Goal: Information Seeking & Learning: Learn about a topic

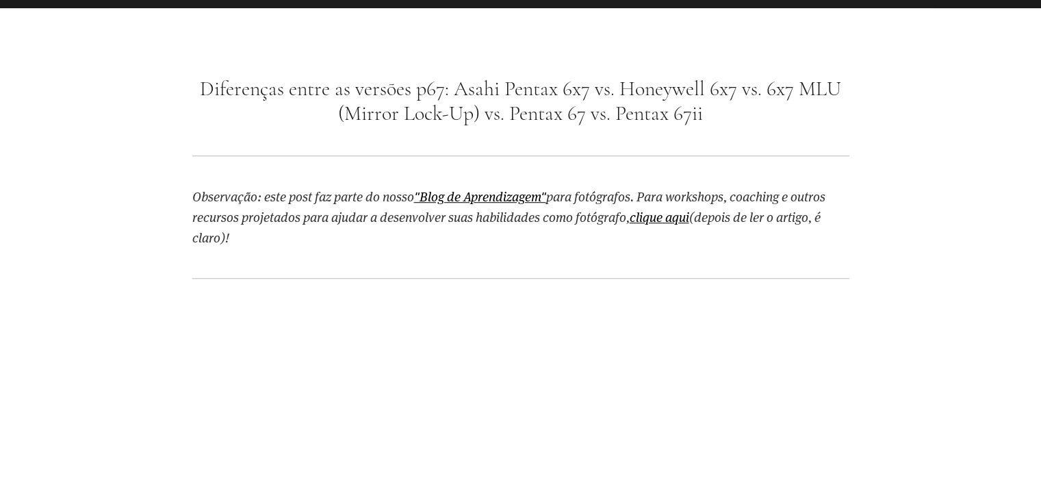
scroll to position [959, 0]
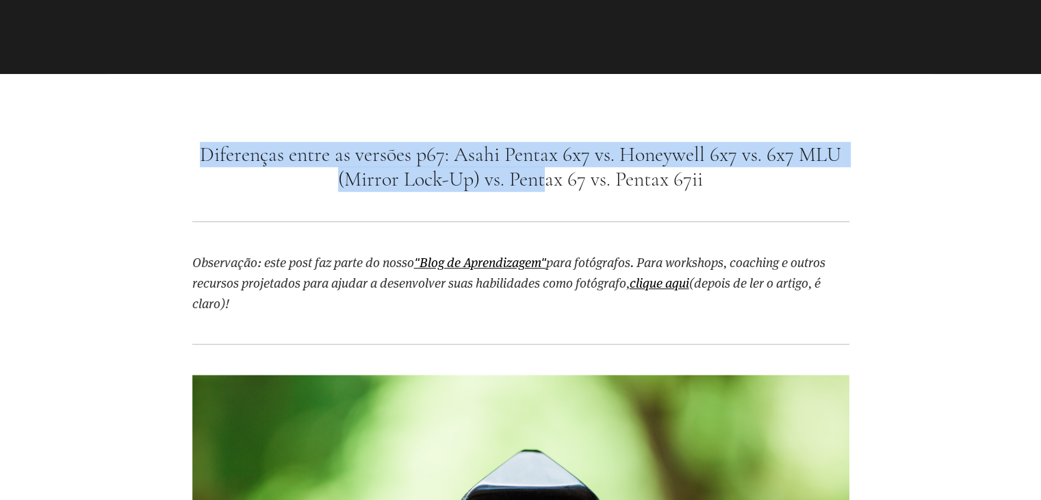
drag, startPoint x: 470, startPoint y: 191, endPoint x: 542, endPoint y: 195, distance: 72.0
click at [542, 195] on div "Diferenças entre as versões p67: Asahi Pentax 6x7 vs. Honeywell 6x7 vs. 6x7 MLU…" at bounding box center [521, 172] width 681 height 61
drag, startPoint x: 248, startPoint y: 138, endPoint x: 742, endPoint y: 187, distance: 496.8
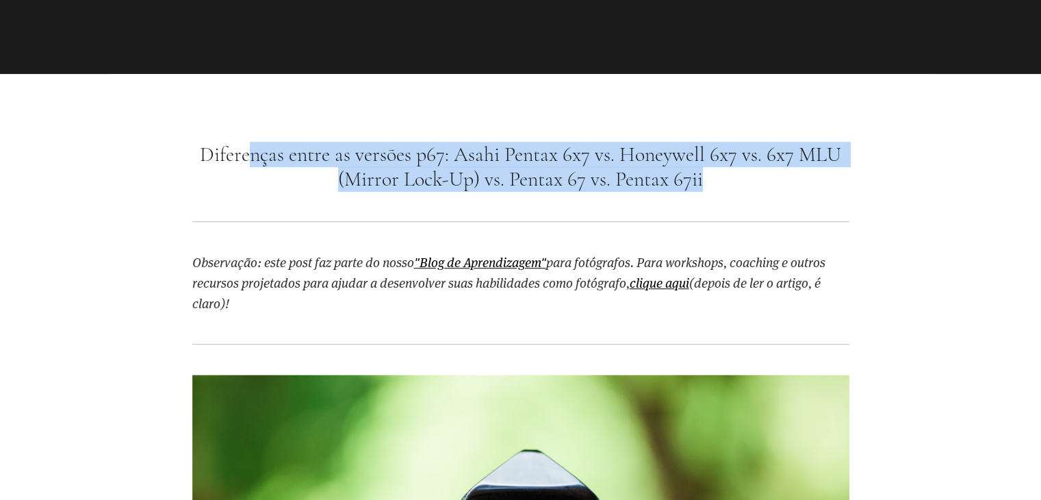
click at [735, 186] on h1 "Diferenças entre as versões p67: Asahi Pentax 6x7 vs. Honeywell 6x7 vs. 6x7 MLU…" at bounding box center [520, 166] width 657 height 49
drag, startPoint x: 735, startPoint y: 186, endPoint x: 151, endPoint y: 144, distance: 585.5
click at [331, 173] on h1 "Diferenças entre as versões p67: Asahi Pentax 6x7 vs. Honeywell 6x7 vs. 6x7 MLU…" at bounding box center [520, 166] width 657 height 49
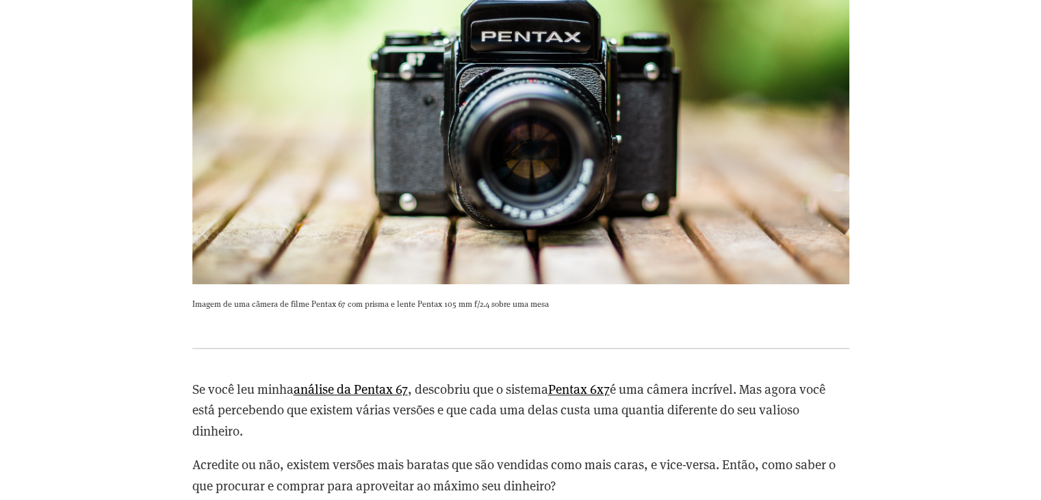
scroll to position [1643, 0]
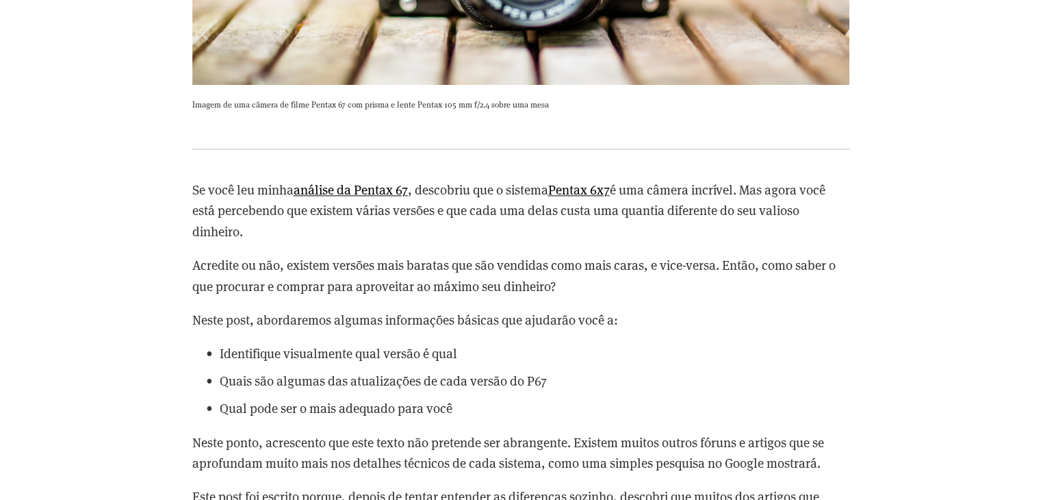
drag, startPoint x: 551, startPoint y: 228, endPoint x: 573, endPoint y: 242, distance: 26.8
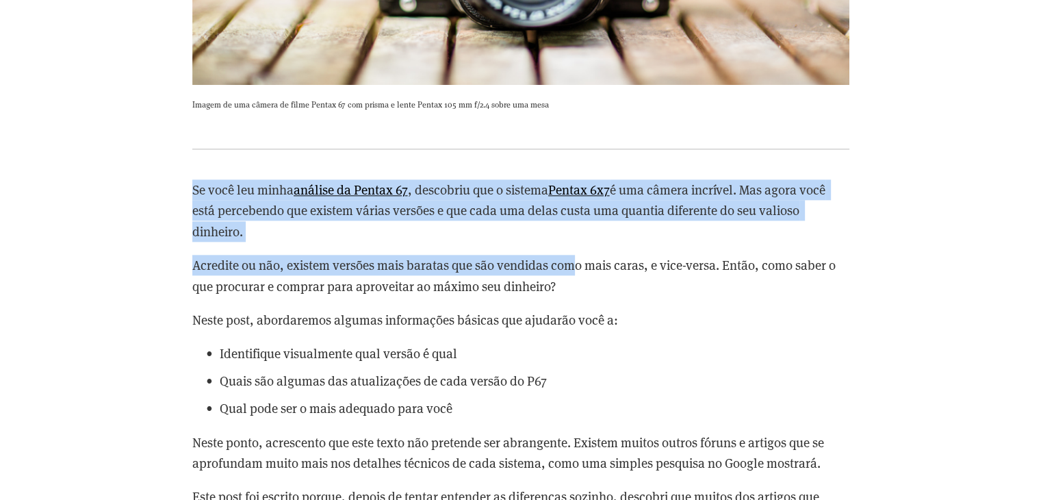
click at [571, 242] on div "Se você leu minha análise da Pentax 67 , descobriu que o sistema Pentax 6x7 é u…" at bounding box center [520, 391] width 657 height 425
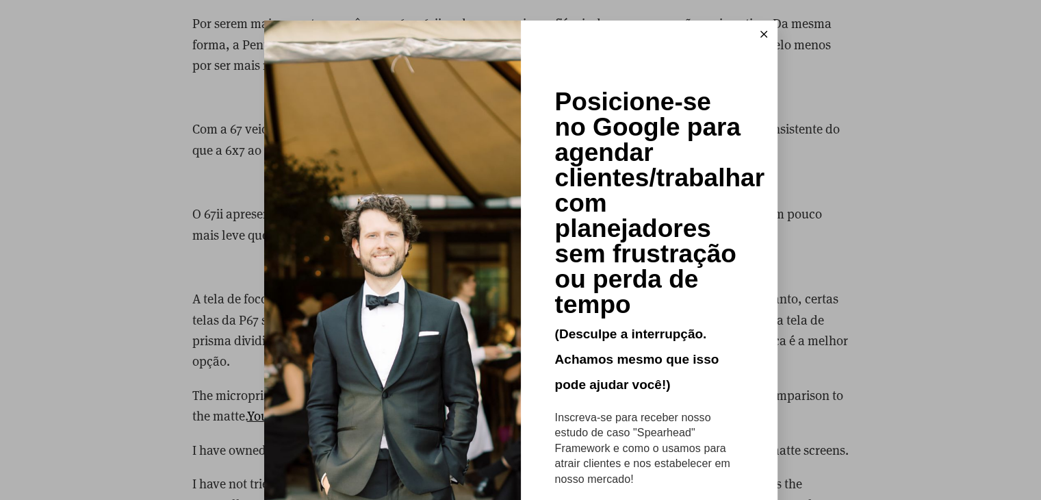
scroll to position [3971, 0]
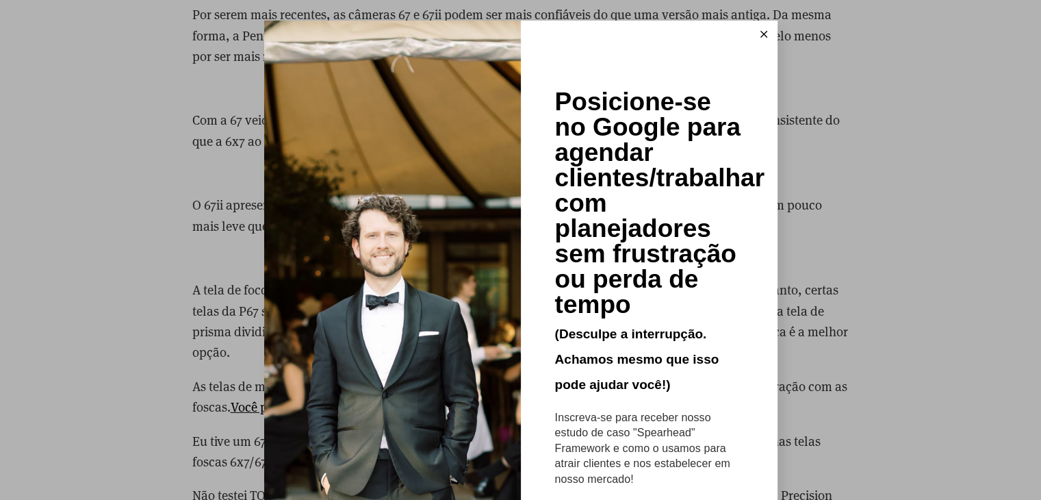
drag, startPoint x: 831, startPoint y: 148, endPoint x: 828, endPoint y: 140, distance: 8.7
click at [830, 145] on div "Posicione-se no Google para agendar clientes/trabalhar com planejadores sem fru…" at bounding box center [520, 250] width 1041 height 500
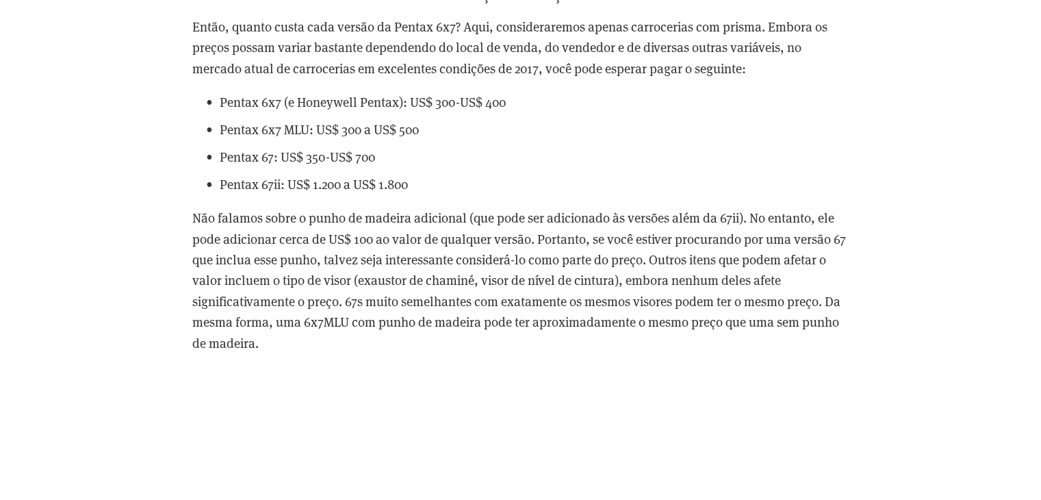
scroll to position [4930, 0]
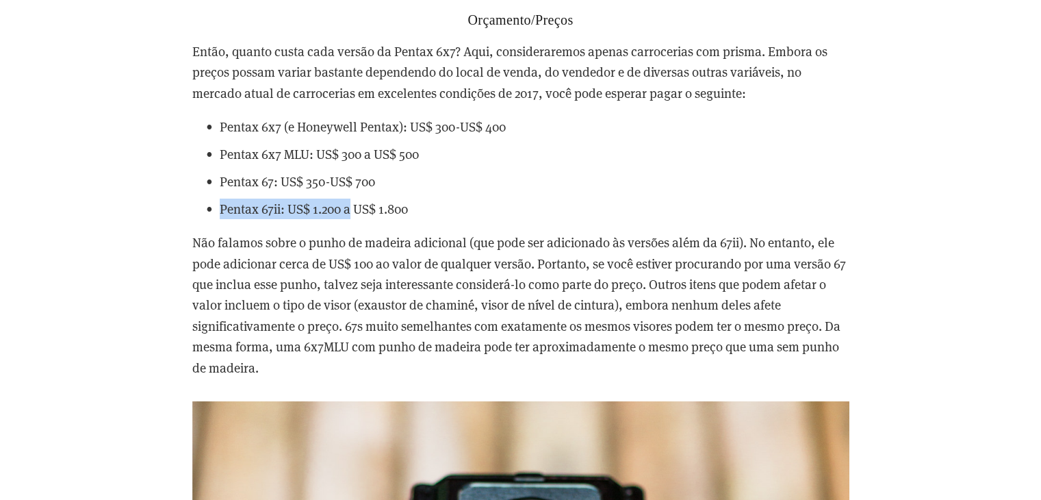
drag, startPoint x: 205, startPoint y: 225, endPoint x: 353, endPoint y: 225, distance: 147.9
click at [353, 219] on p "Pentax 67ii: US$ 1.200 a US$ 1.800" at bounding box center [535, 209] width 630 height 21
click at [353, 217] on font "Pentax 67ii: US$ 1.200 a US$ 1.800" at bounding box center [314, 208] width 188 height 17
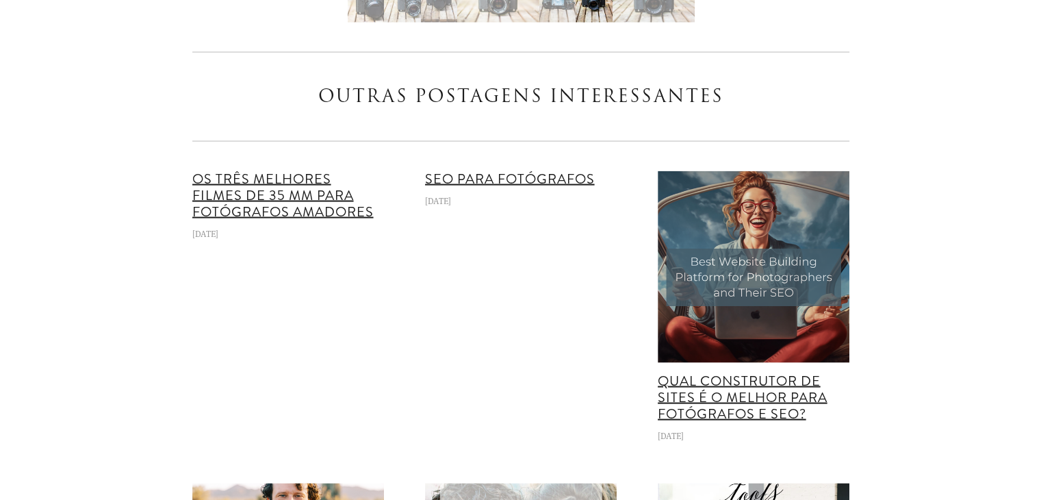
scroll to position [7874, 0]
